Goal: Transaction & Acquisition: Purchase product/service

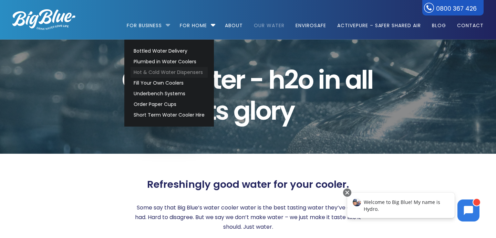
click at [156, 72] on link "Hot & Cold Water Dispensers" at bounding box center [169, 72] width 77 height 11
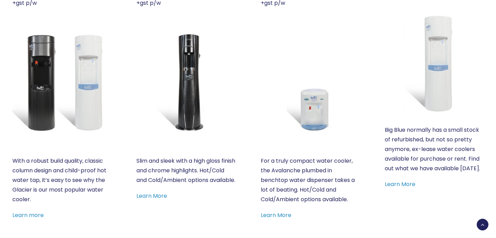
scroll to position [333, 0]
click at [397, 184] on link "Learn More" at bounding box center [400, 184] width 31 height 8
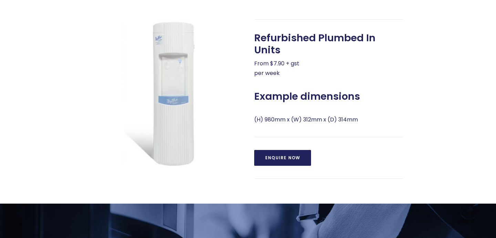
scroll to position [60, 0]
